Goal: Task Accomplishment & Management: Use online tool/utility

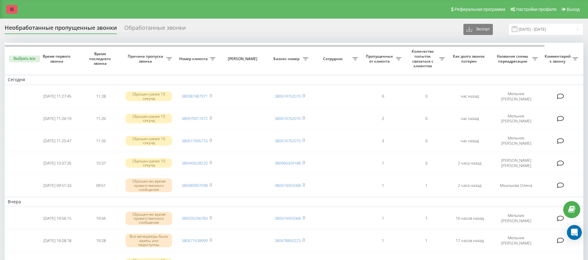
click at [12, 11] on link at bounding box center [11, 9] width 11 height 9
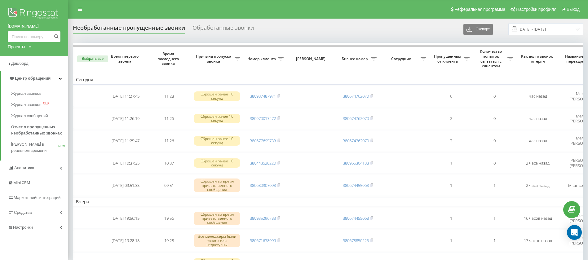
click at [27, 10] on img at bounding box center [34, 13] width 53 height 15
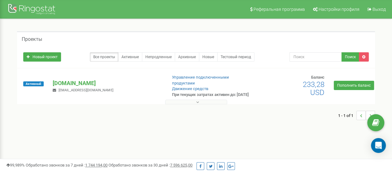
click at [202, 111] on div "1 - 1 of 1" at bounding box center [196, 116] width 358 height 22
click at [202, 104] on button at bounding box center [196, 102] width 62 height 5
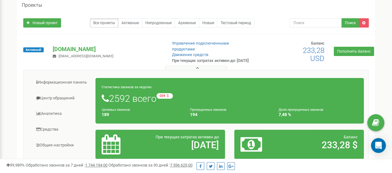
scroll to position [113, 0]
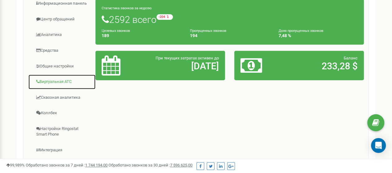
click at [52, 87] on link "Виртуальная АТС" at bounding box center [62, 81] width 68 height 15
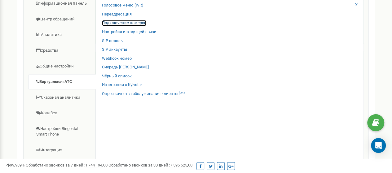
click at [136, 26] on link "Подключение номеров" at bounding box center [124, 23] width 44 height 6
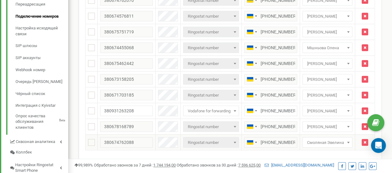
scroll to position [192, 0]
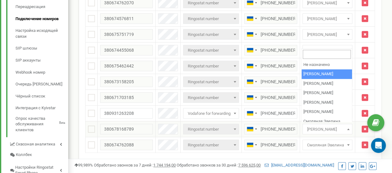
click at [311, 126] on span "Войтович Виталия" at bounding box center [328, 129] width 46 height 9
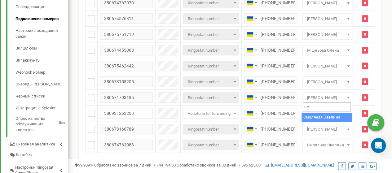
type input "см"
select select "70519"
